Goal: Navigation & Orientation: Find specific page/section

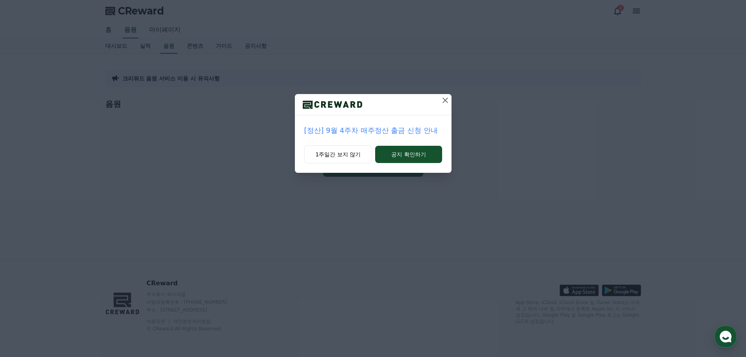
click at [445, 100] on icon at bounding box center [444, 99] width 5 height 5
click at [447, 100] on icon at bounding box center [444, 100] width 9 height 9
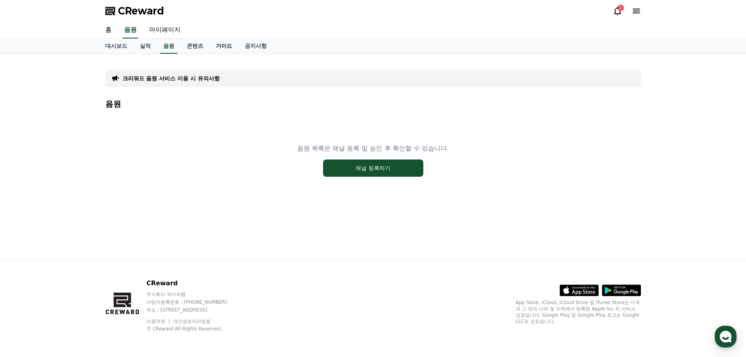
click at [218, 45] on link "가이드" at bounding box center [223, 46] width 29 height 15
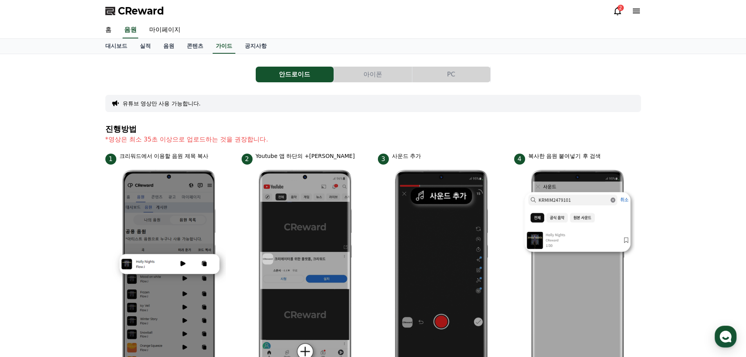
click at [132, 12] on span "CReward" at bounding box center [141, 11] width 46 height 13
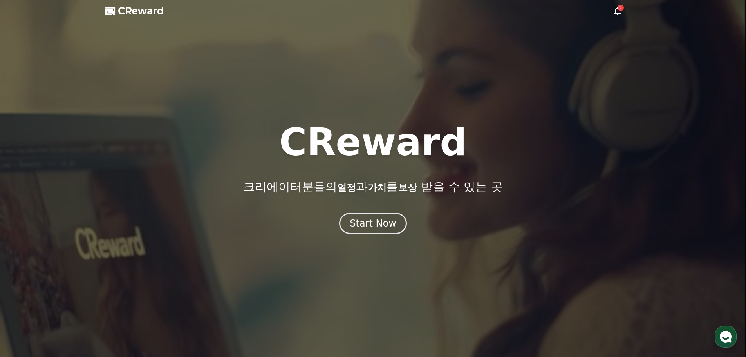
click at [634, 10] on icon at bounding box center [635, 10] width 9 height 9
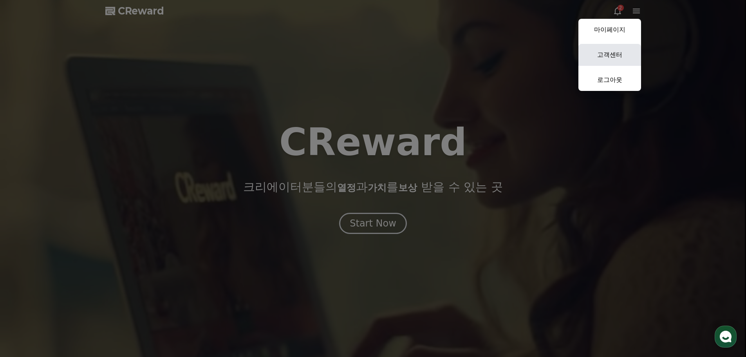
click at [615, 52] on link "고객센터" at bounding box center [609, 55] width 63 height 22
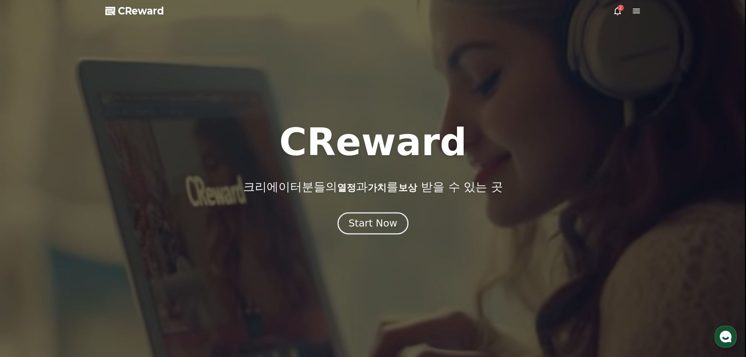
click at [377, 221] on div "Start Now" at bounding box center [372, 222] width 49 height 13
